Goal: Task Accomplishment & Management: Use online tool/utility

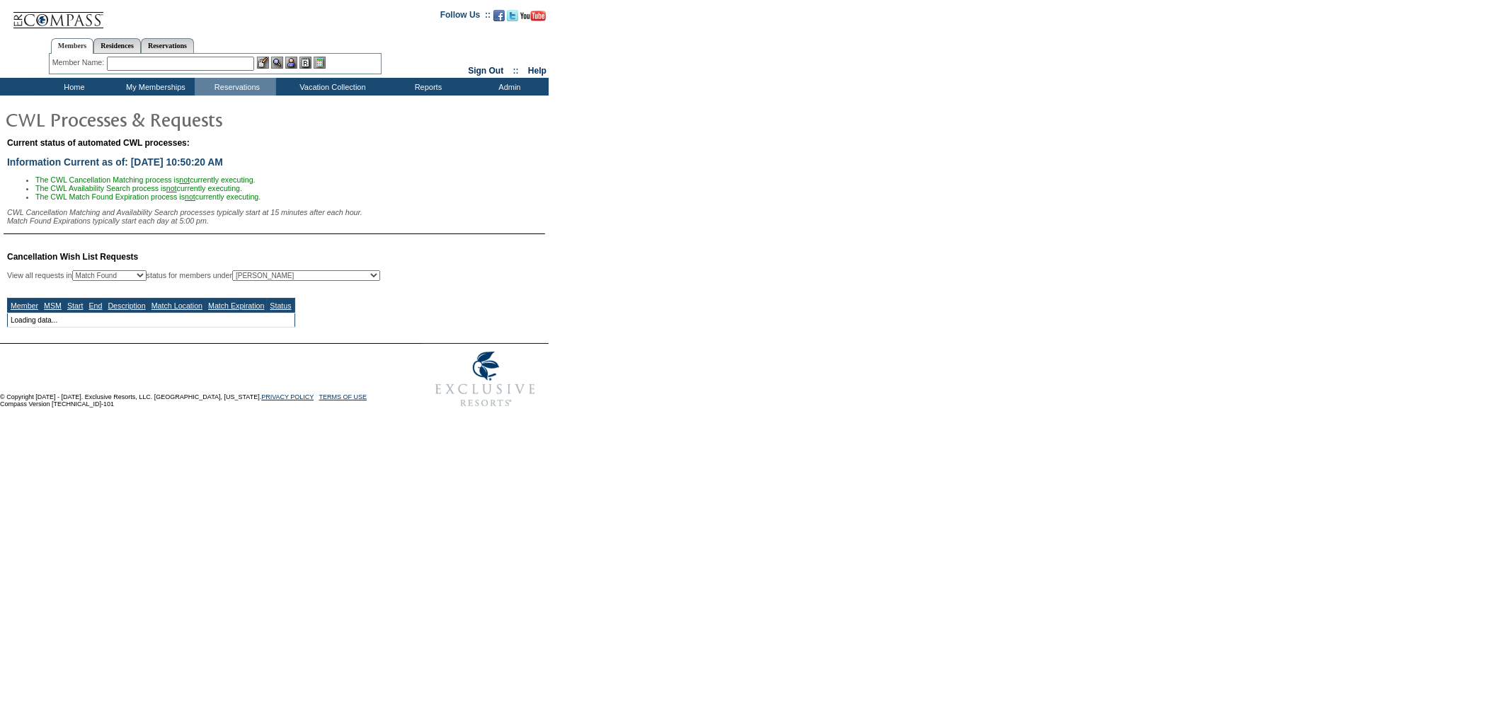
select select "50"
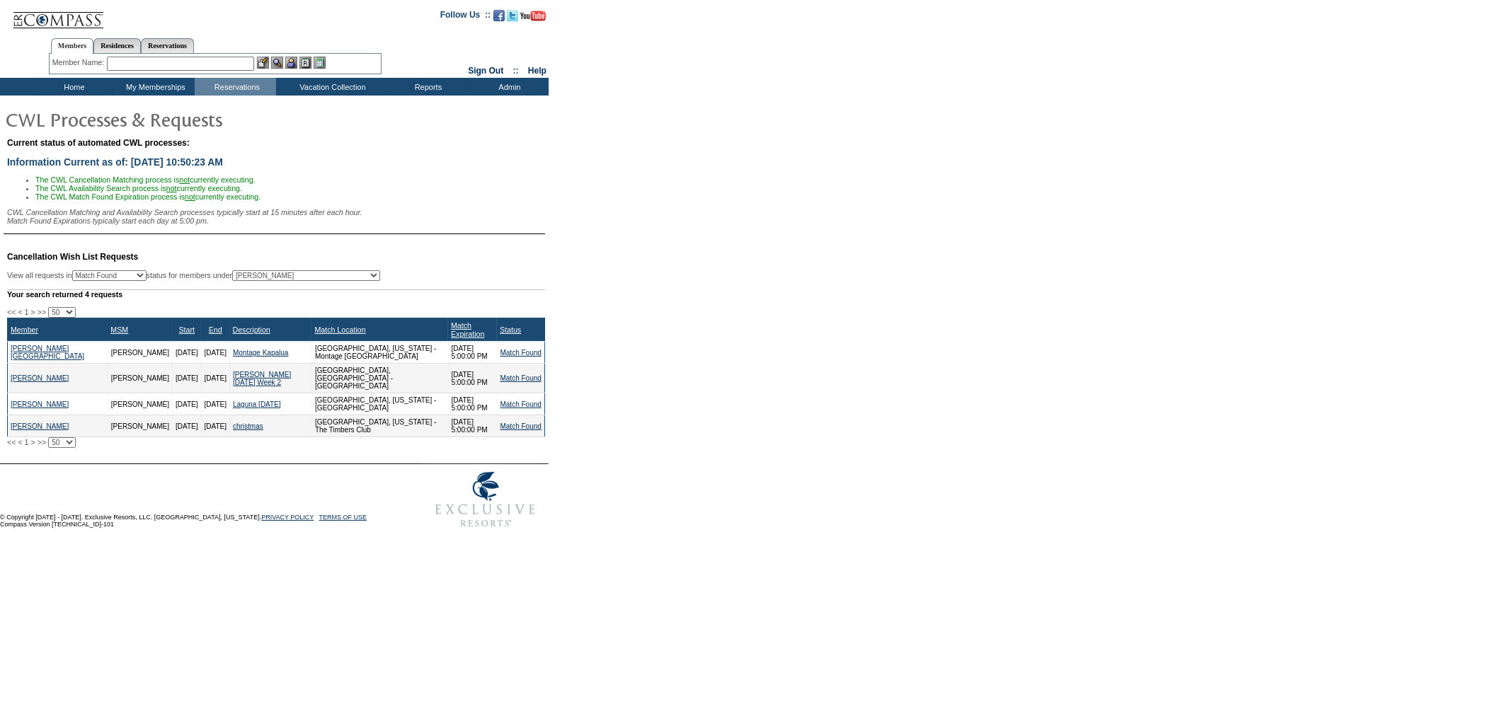
drag, startPoint x: 466, startPoint y: 383, endPoint x: 381, endPoint y: 372, distance: 85.7
click at [381, 372] on tr "[PERSON_NAME] [PERSON_NAME] [DATE] [DATE] [PERSON_NAME] [DATE] Week 2 [GEOGRAPH…" at bounding box center [276, 379] width 537 height 30
drag, startPoint x: 245, startPoint y: 59, endPoint x: 246, endPoint y: 11, distance: 48.1
click at [245, 59] on input "text" at bounding box center [180, 64] width 147 height 14
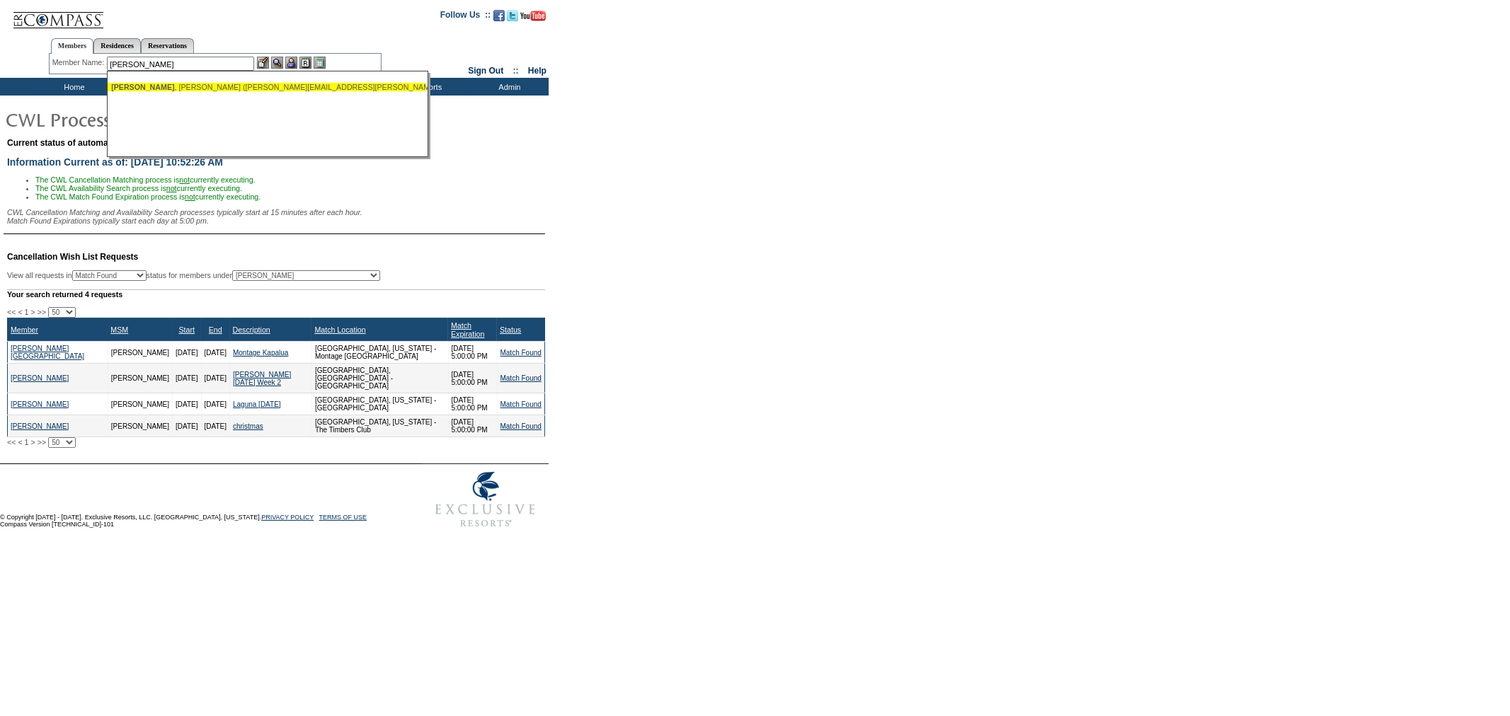
click at [188, 85] on div "[PERSON_NAME] ([PERSON_NAME][EMAIL_ADDRESS][PERSON_NAME][DOMAIN_NAME])" at bounding box center [266, 87] width 311 height 8
type input "[PERSON_NAME] ([PERSON_NAME][EMAIL_ADDRESS][PERSON_NAME][DOMAIN_NAME])"
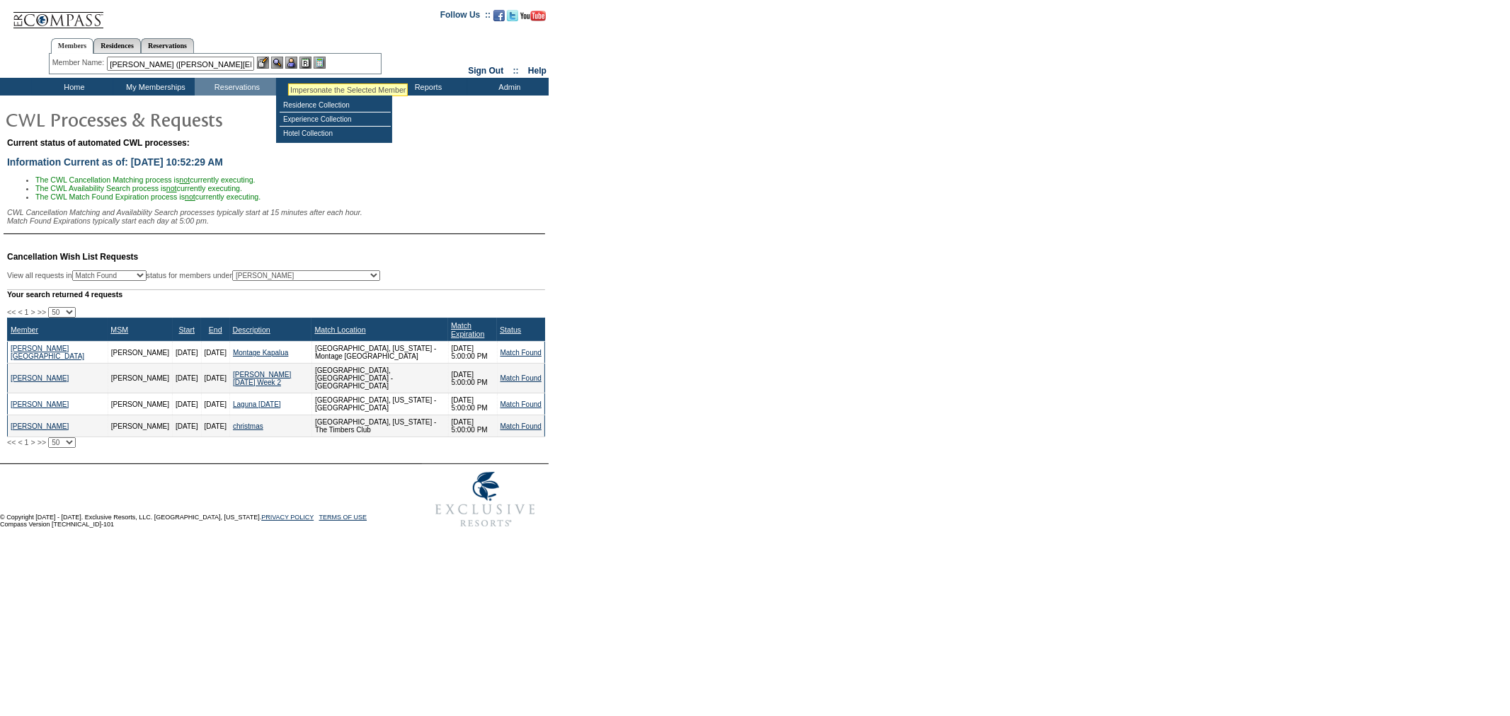
click at [290, 61] on img at bounding box center [291, 63] width 12 height 12
click at [277, 61] on img at bounding box center [277, 63] width 12 height 12
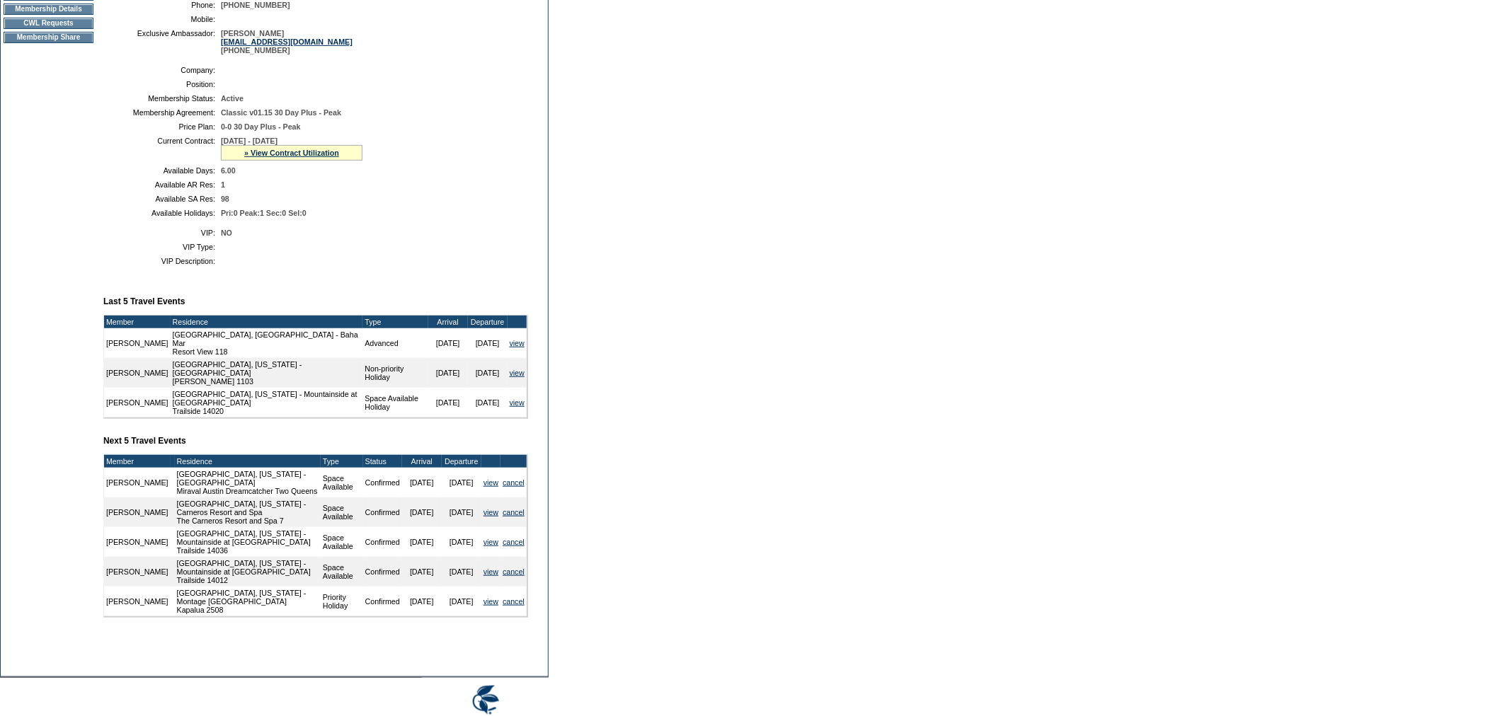
scroll to position [112, 0]
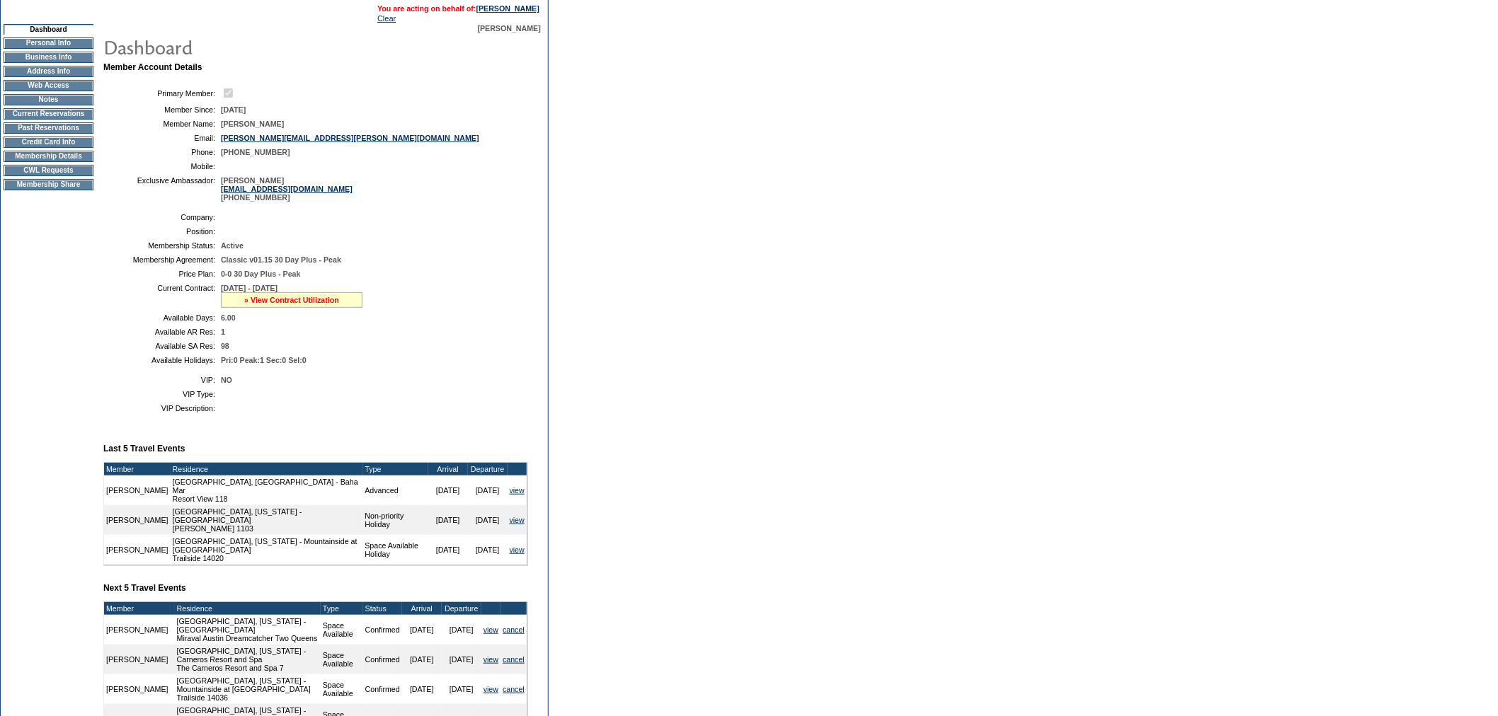
click at [256, 304] on link "» View Contract Utilization" at bounding box center [291, 300] width 95 height 8
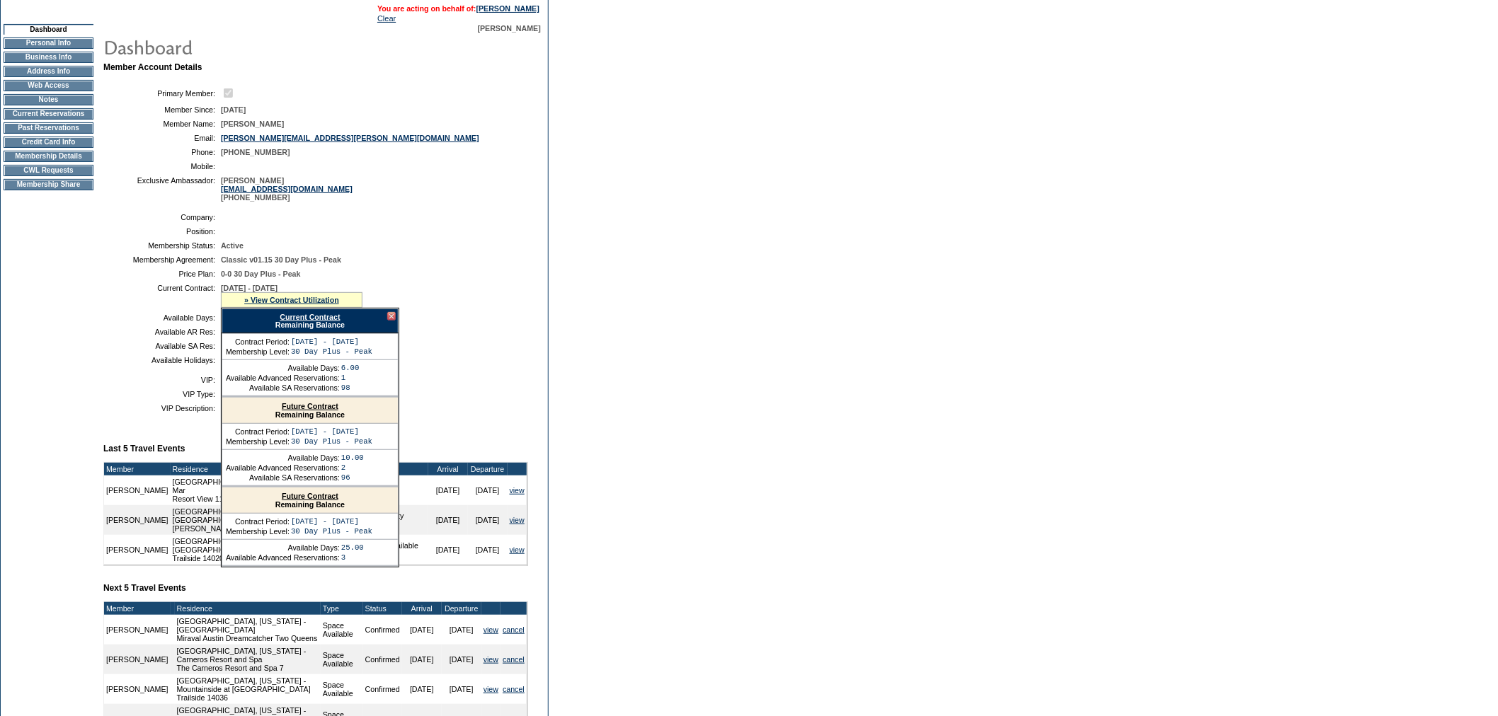
click at [297, 411] on link "Future Contract" at bounding box center [310, 406] width 57 height 8
click at [320, 321] on link "Current Contract" at bounding box center [310, 317] width 60 height 8
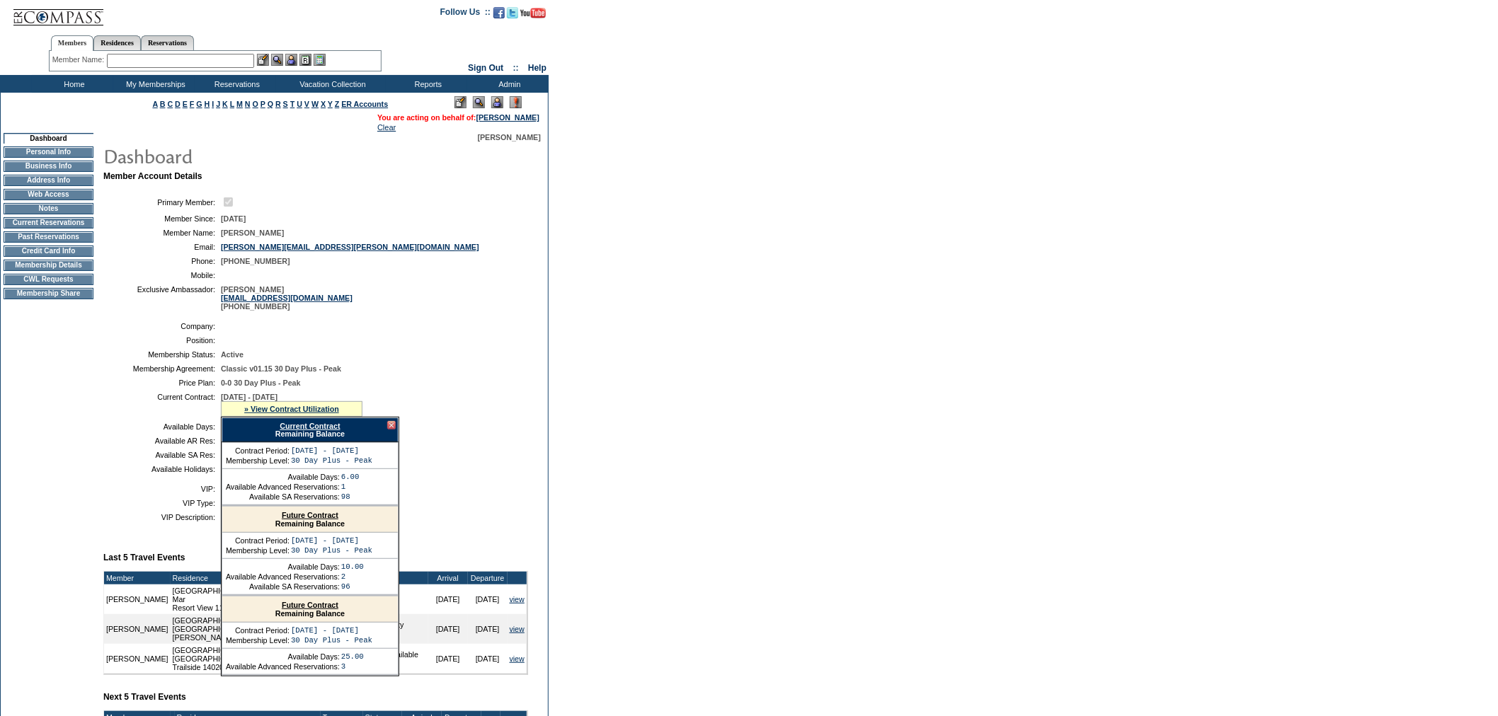
scroll to position [0, 0]
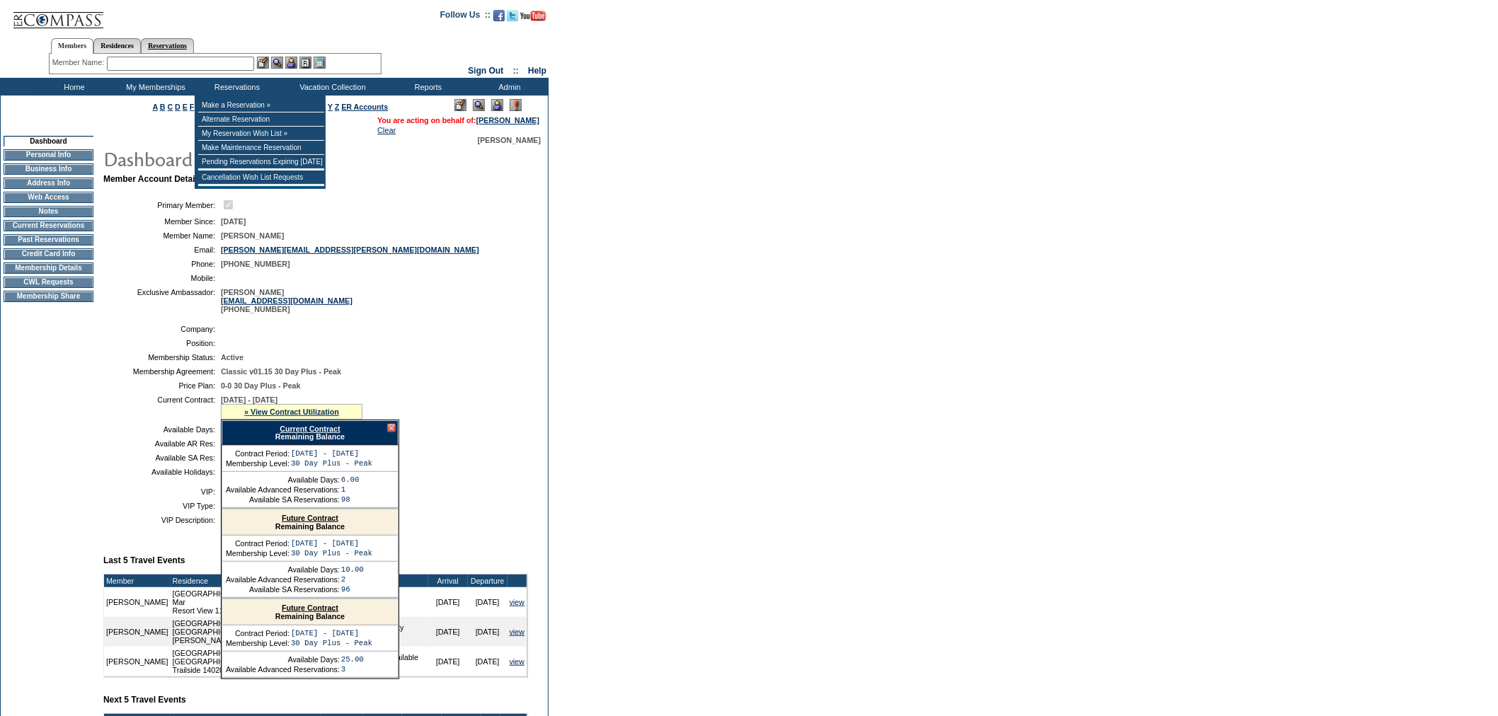
click at [194, 45] on link "Reservations" at bounding box center [167, 45] width 53 height 15
click at [146, 64] on input "text" at bounding box center [134, 64] width 62 height 14
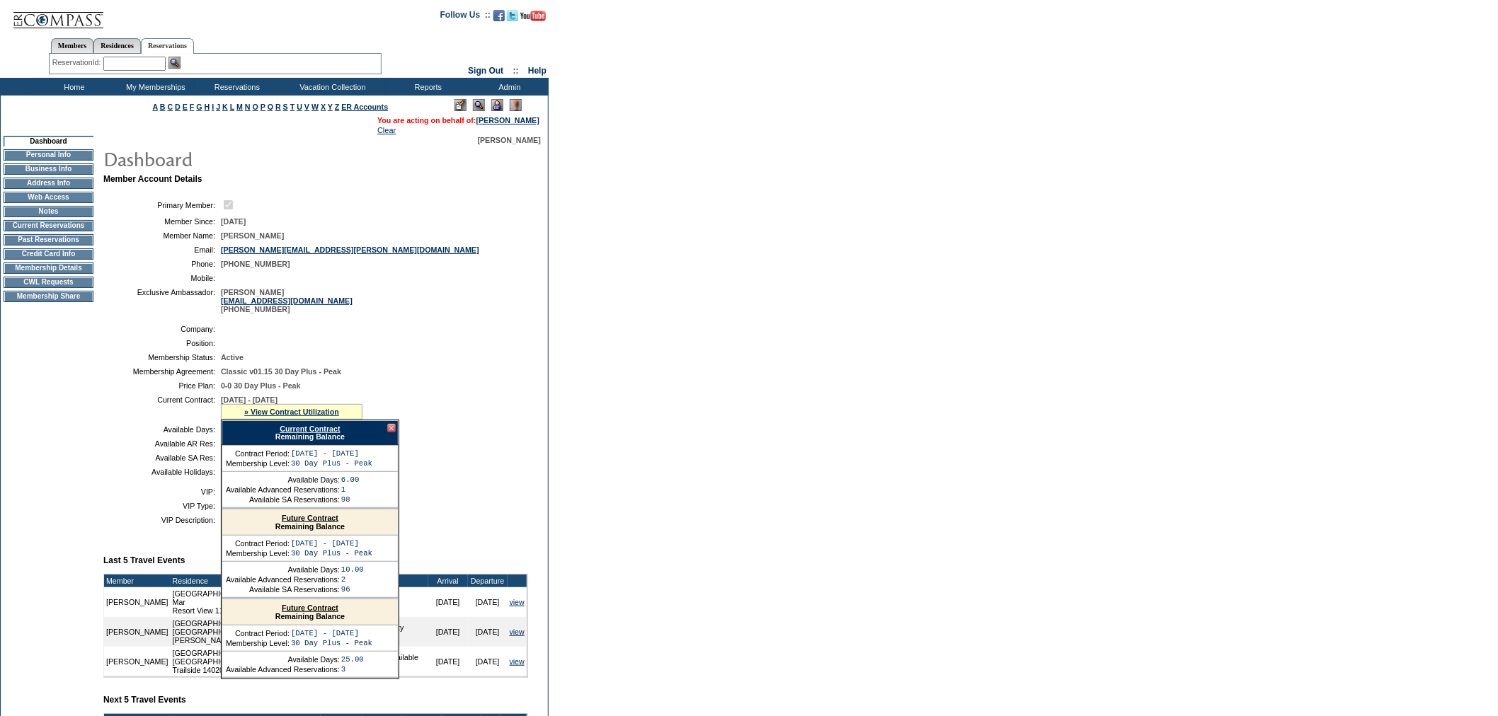
paste input "1816627"
type input "1816627"
click at [181, 59] on img at bounding box center [174, 63] width 12 height 12
